Goal: Task Accomplishment & Management: Use online tool/utility

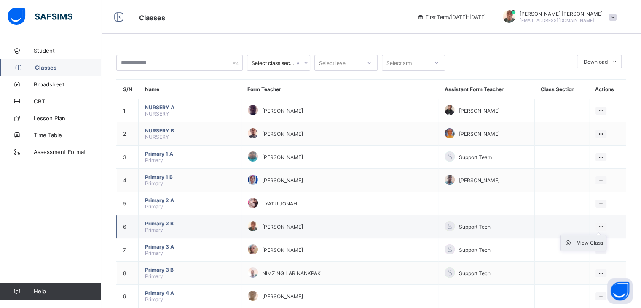
click at [572, 242] on icon at bounding box center [570, 242] width 13 height 8
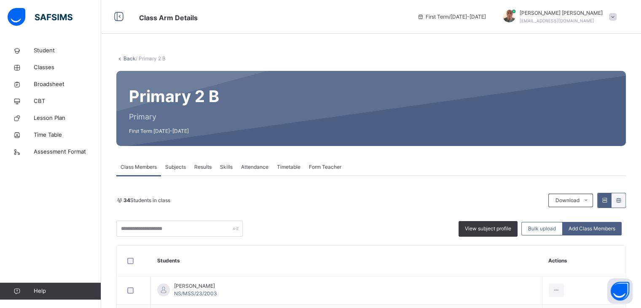
click at [252, 165] on span "Attendance" at bounding box center [254, 167] width 27 height 8
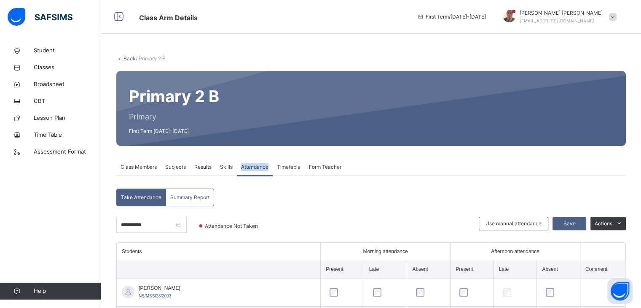
click at [252, 165] on span "Attendance" at bounding box center [254, 167] width 27 height 8
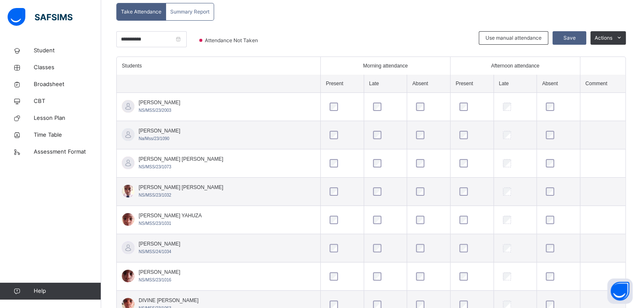
scroll to position [202, 0]
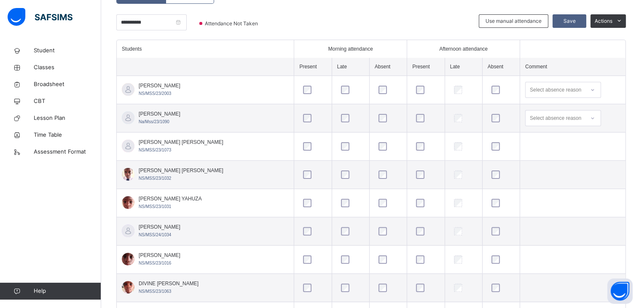
click at [190, 258] on td "[PERSON_NAME] NS/MSS/23/1016" at bounding box center [205, 259] width 177 height 28
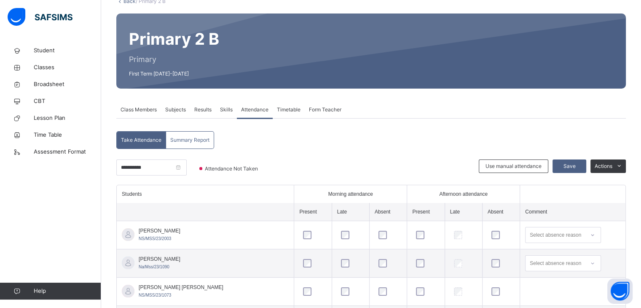
scroll to position [40, 0]
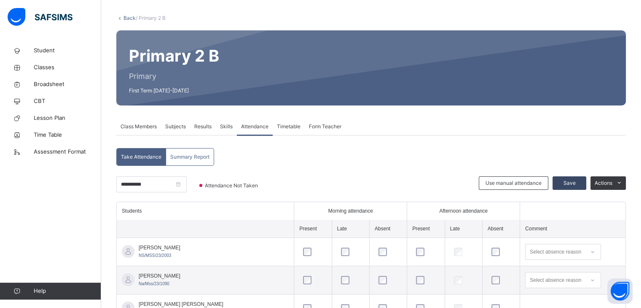
click at [572, 184] on span "Save" at bounding box center [569, 183] width 21 height 8
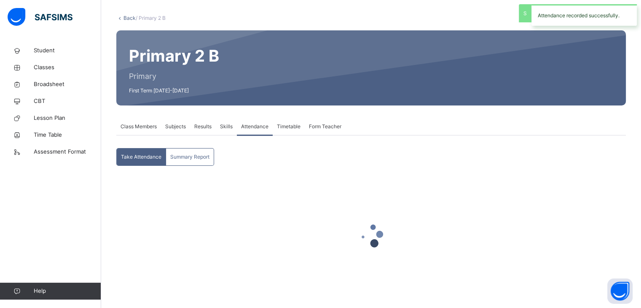
click at [572, 181] on div at bounding box center [370, 235] width 509 height 118
